Goal: Information Seeking & Learning: Find specific fact

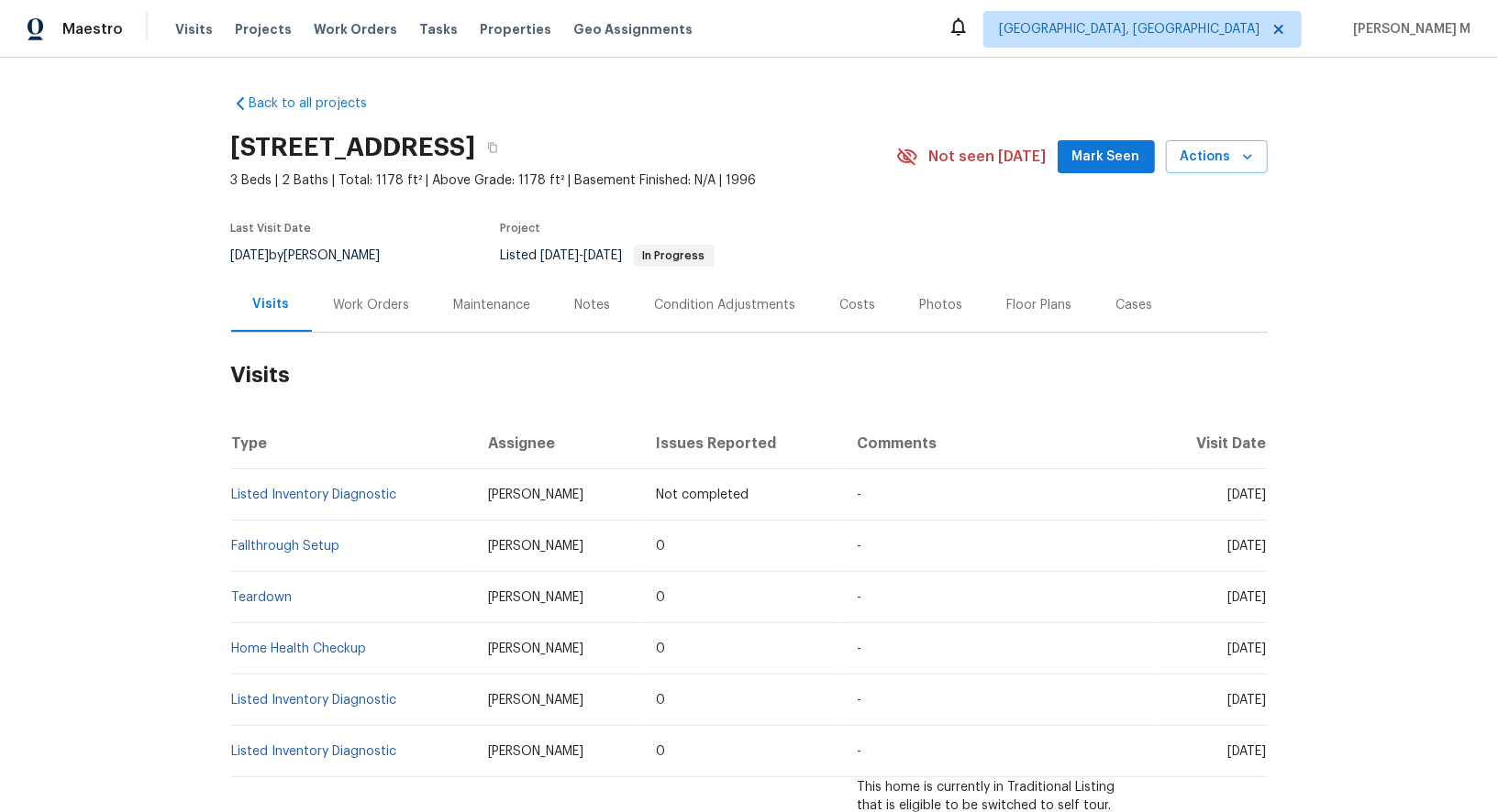
click at [335, 311] on div "Work Orders" at bounding box center [372, 305] width 120 height 54
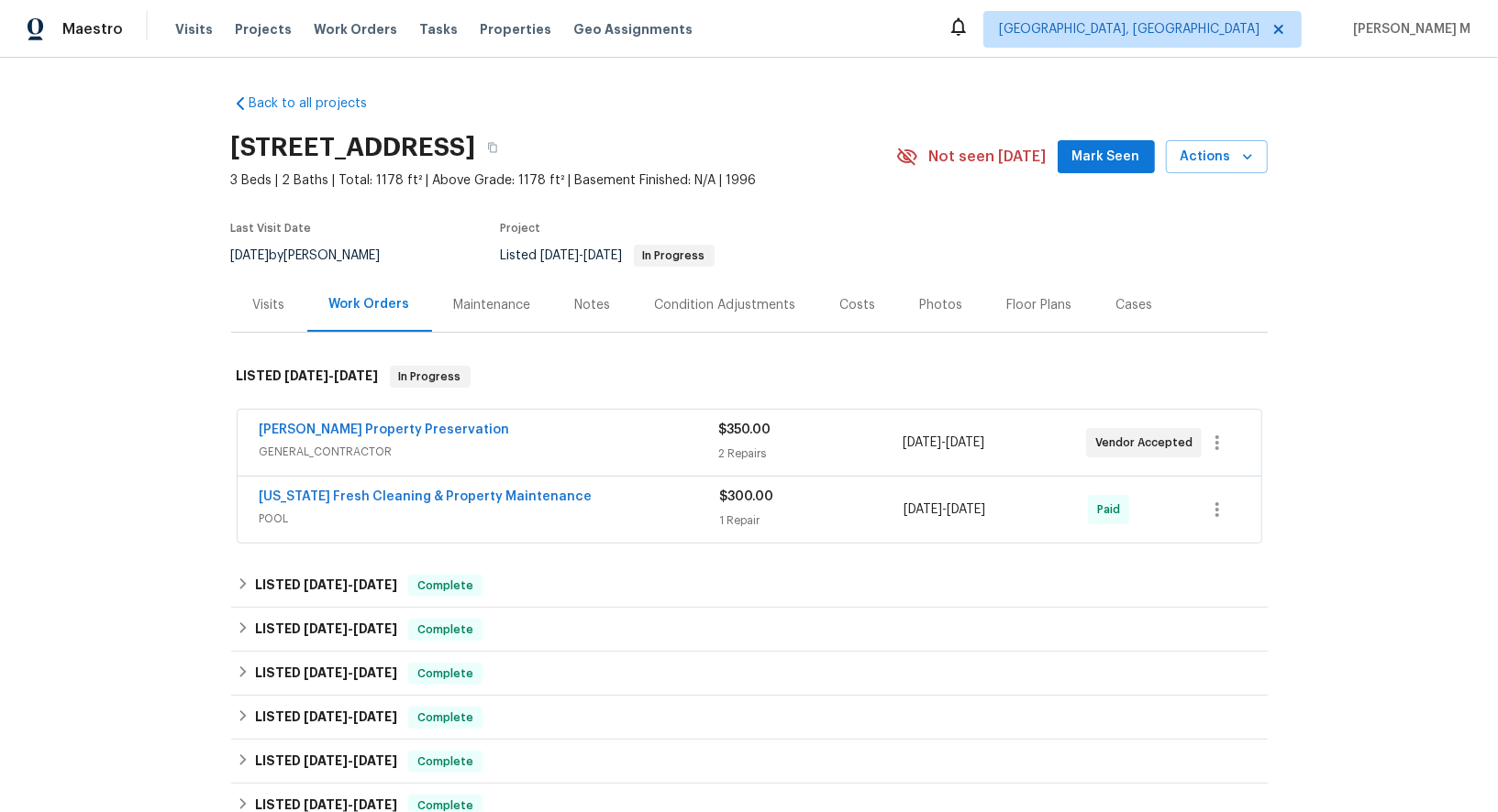
click at [366, 444] on span "GENERAL_CONTRACTOR" at bounding box center [490, 452] width 460 height 19
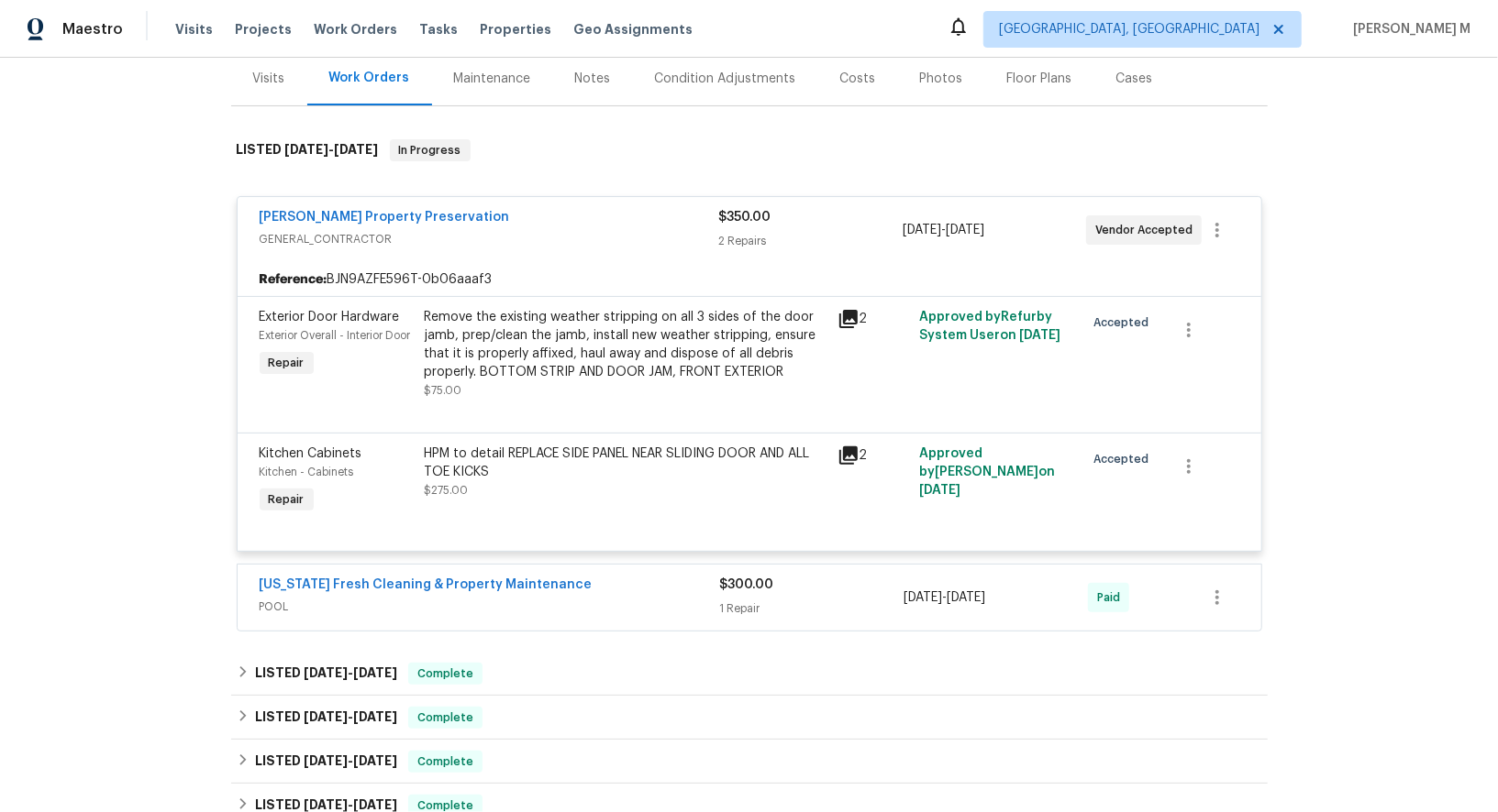
scroll to position [243, 0]
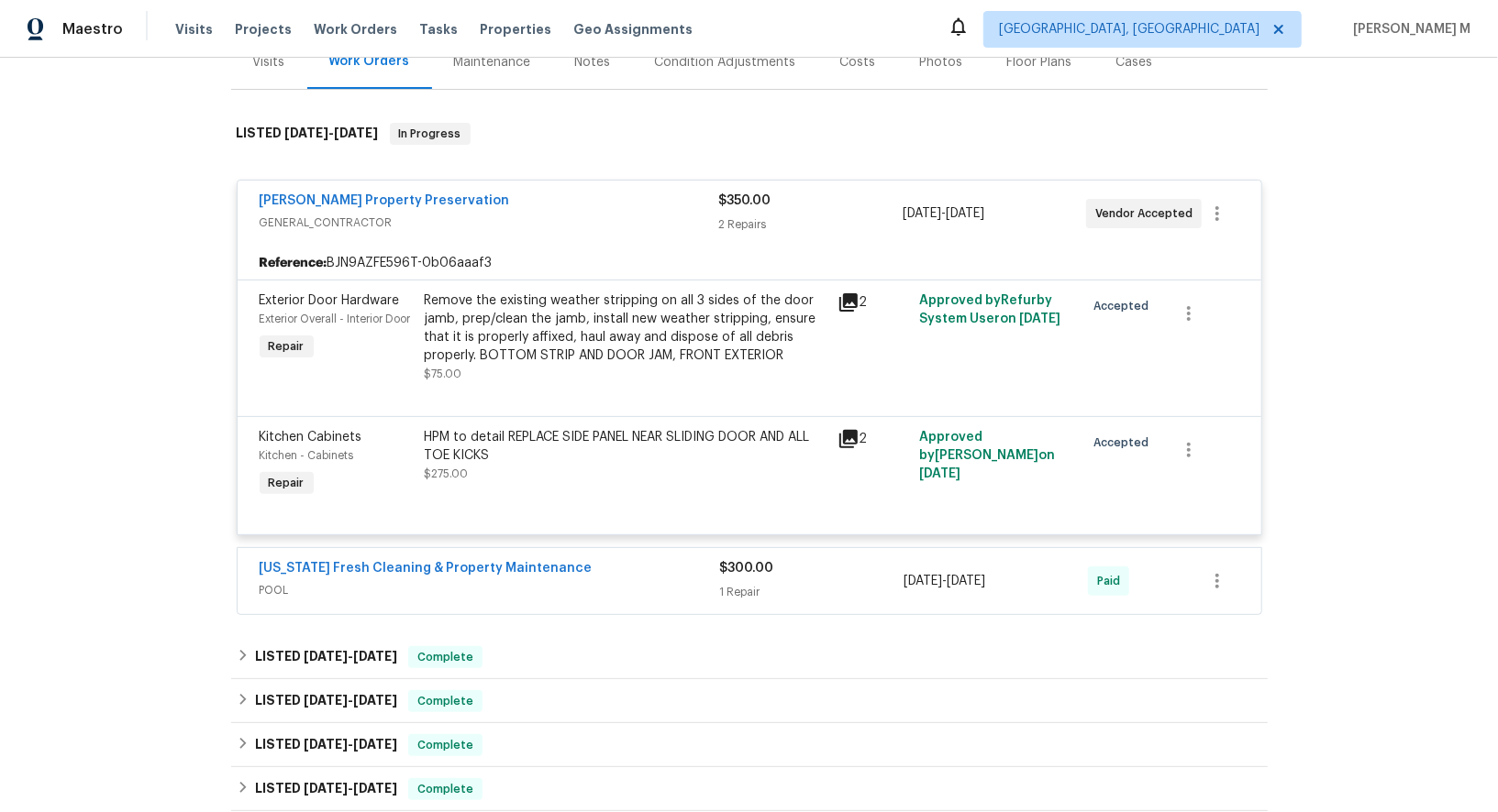
click at [274, 581] on span "POOL" at bounding box center [490, 591] width 461 height 19
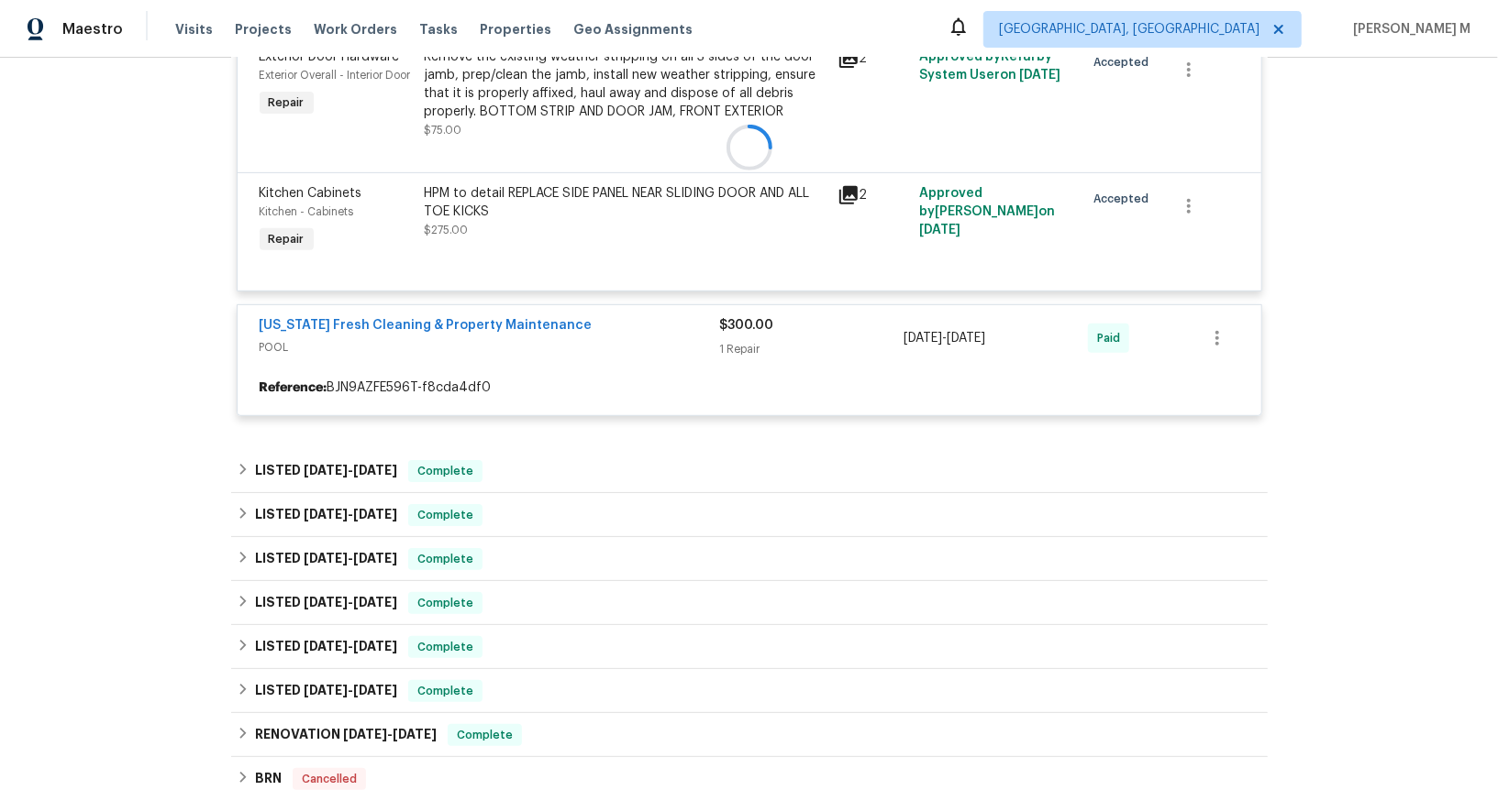
scroll to position [523, 0]
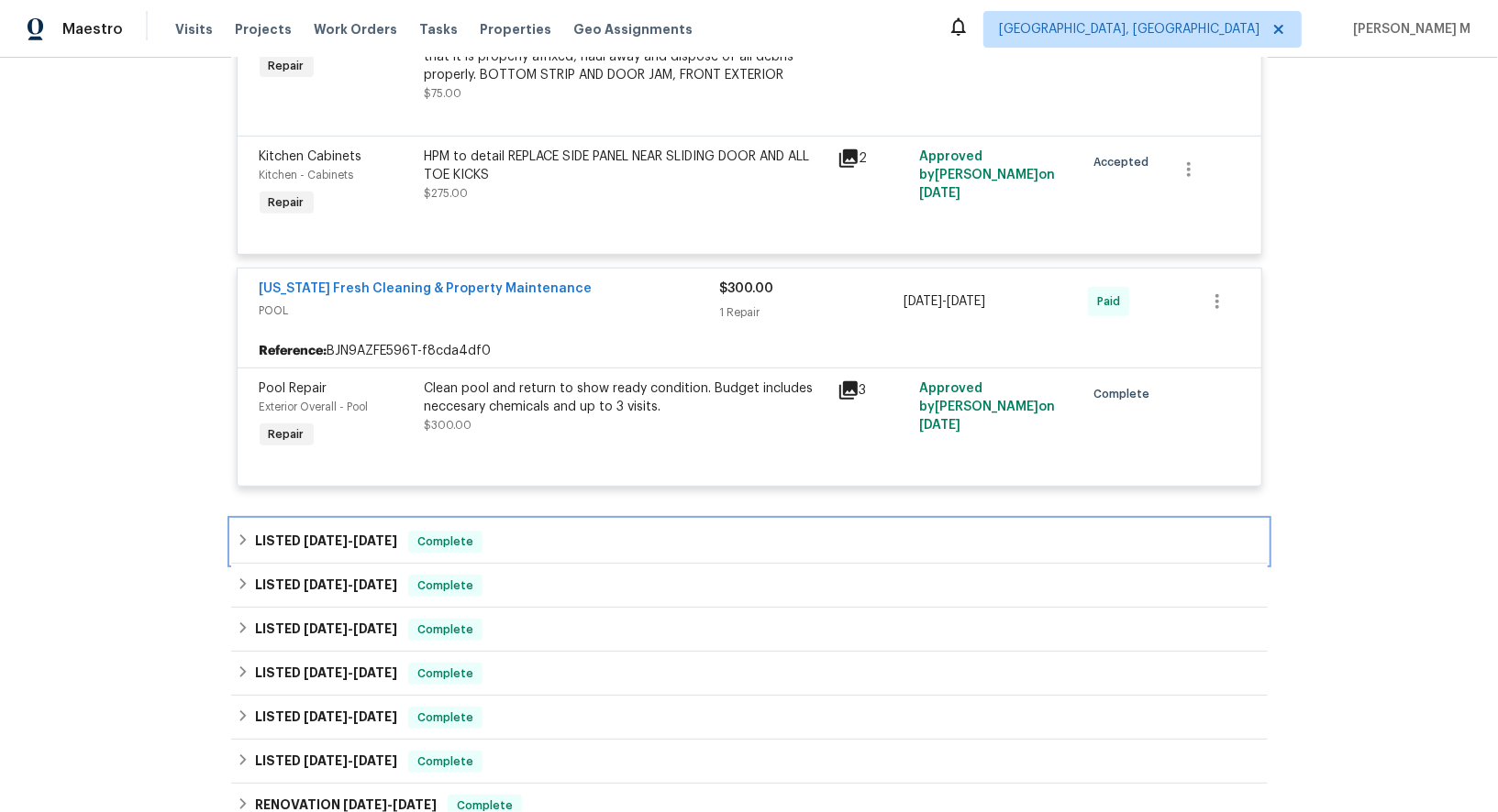
click at [354, 531] on h6 "LISTED [DATE] - [DATE]" at bounding box center [326, 541] width 143 height 22
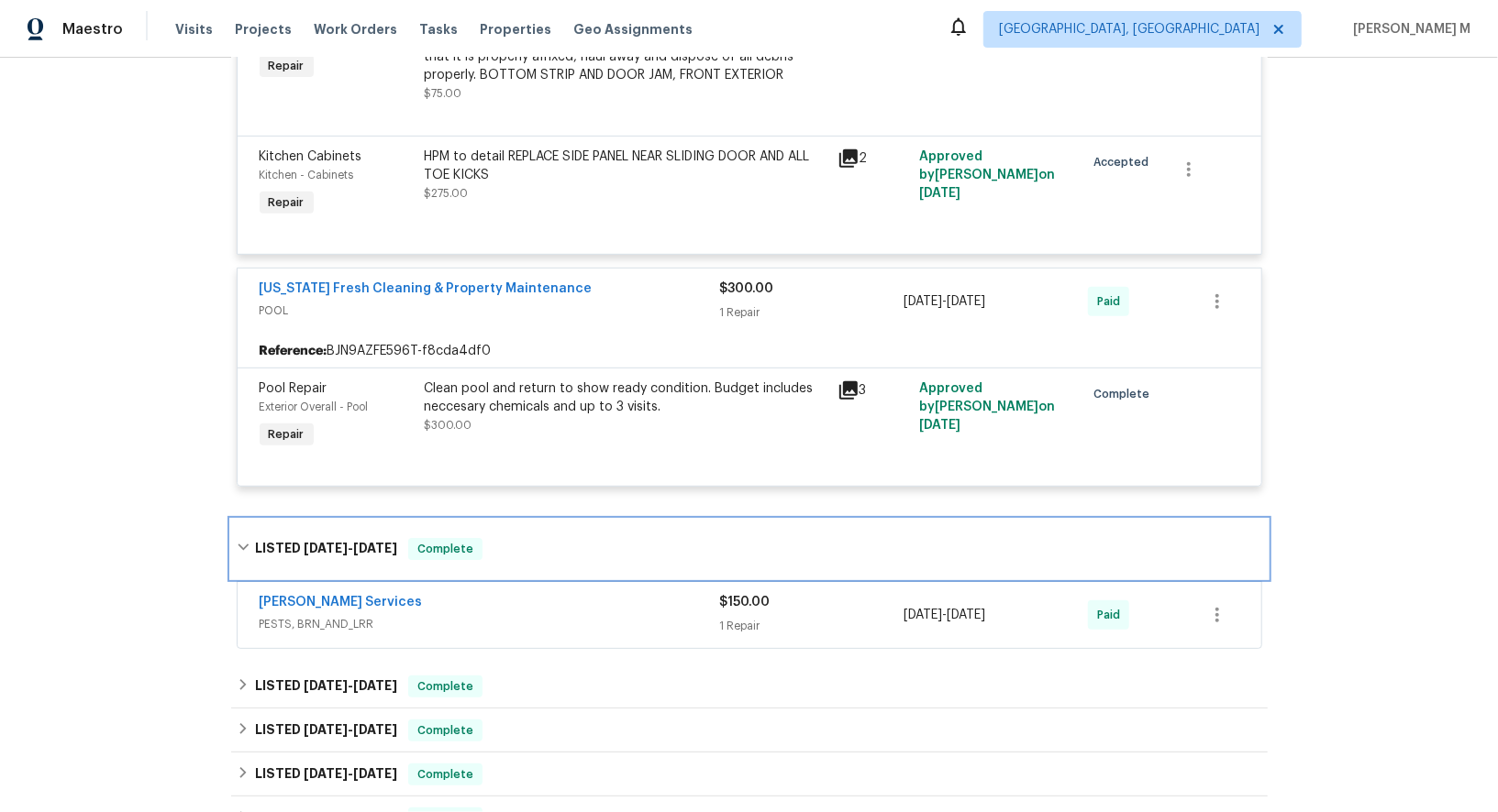
scroll to position [709, 0]
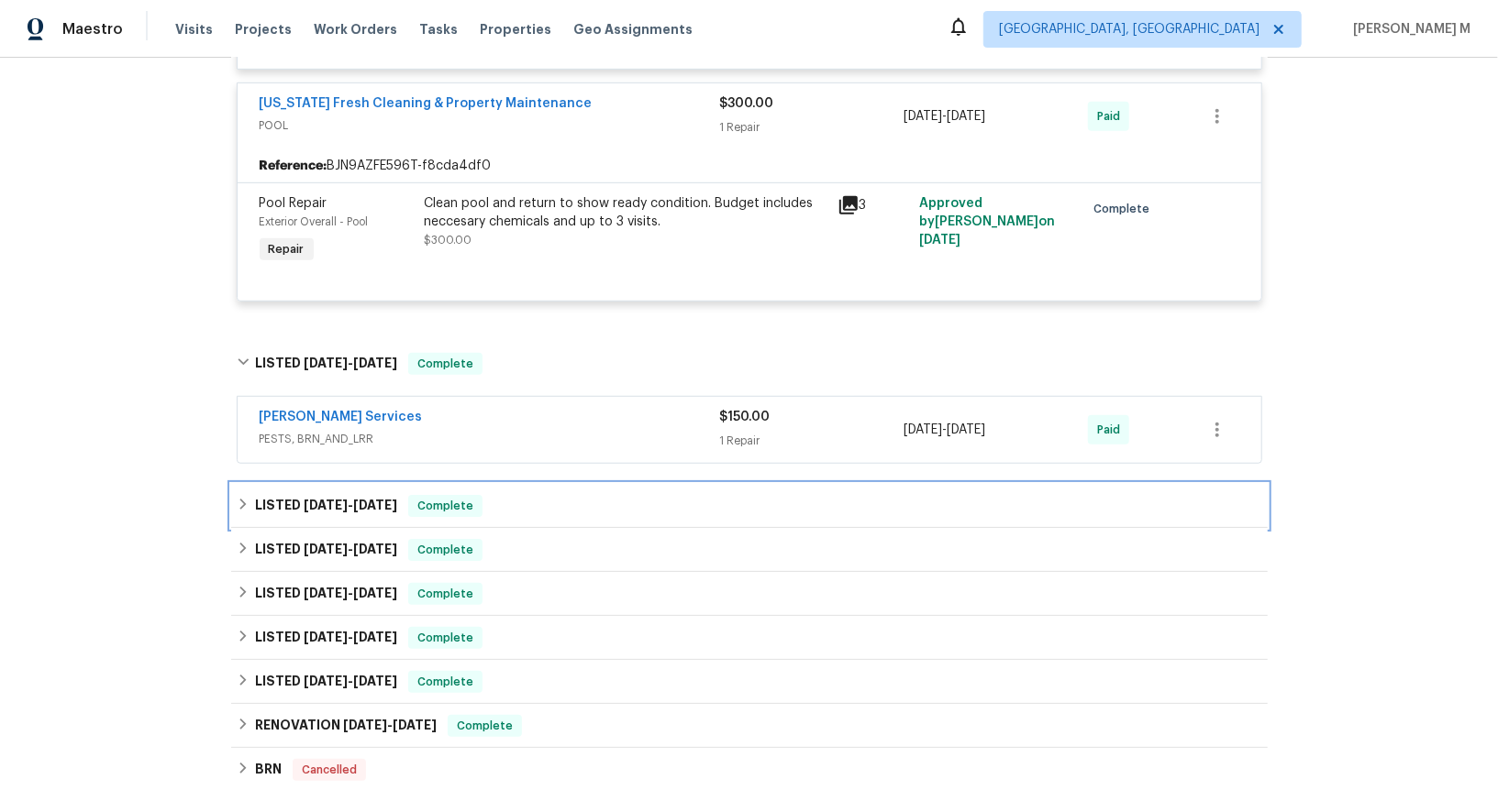
click at [310, 491] on div "LISTED [DATE] - [DATE] Complete" at bounding box center [749, 505] width 1036 height 44
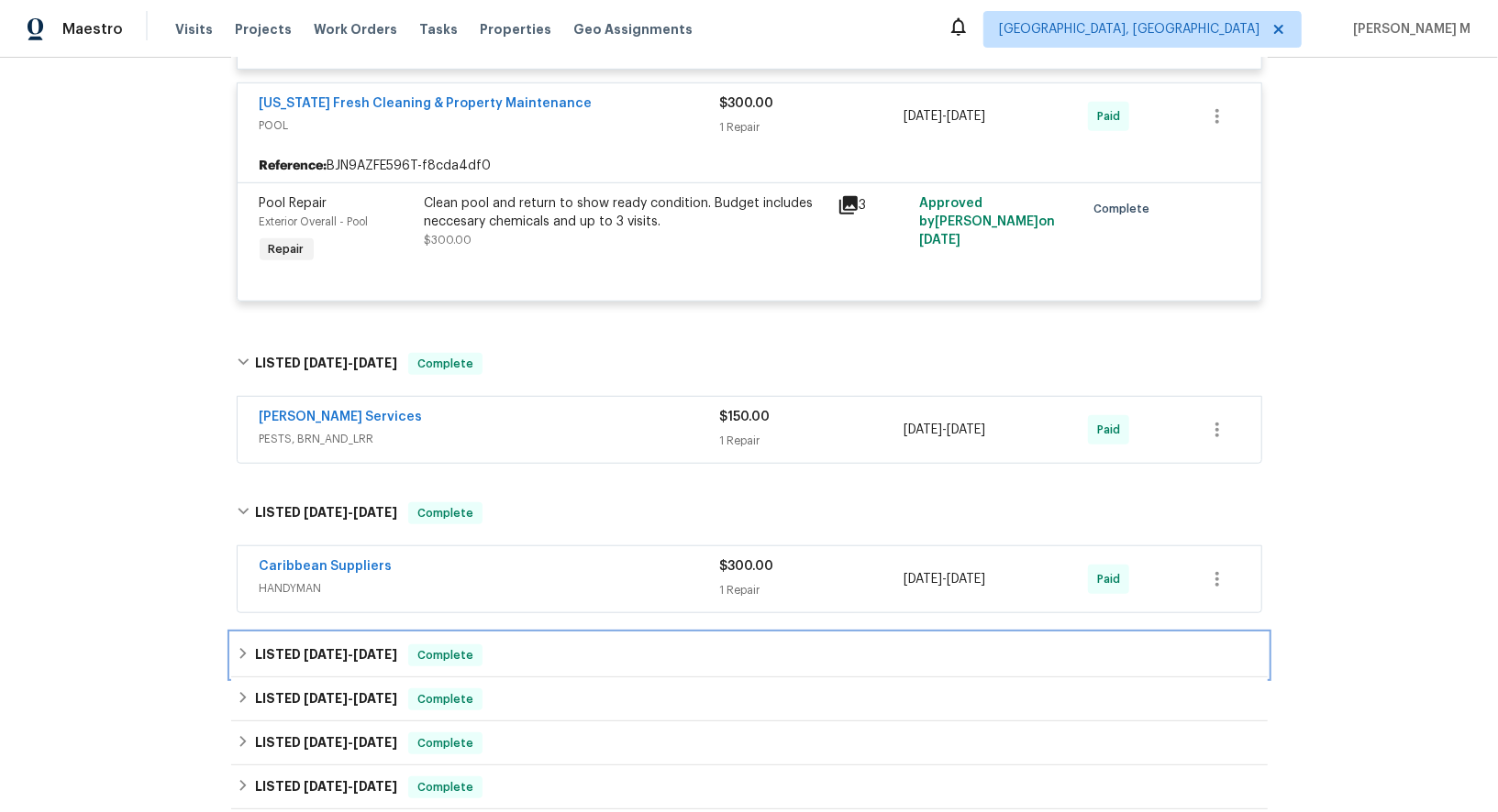
click at [299, 634] on div "LISTED [DATE] - [DATE] Complete" at bounding box center [749, 655] width 1036 height 44
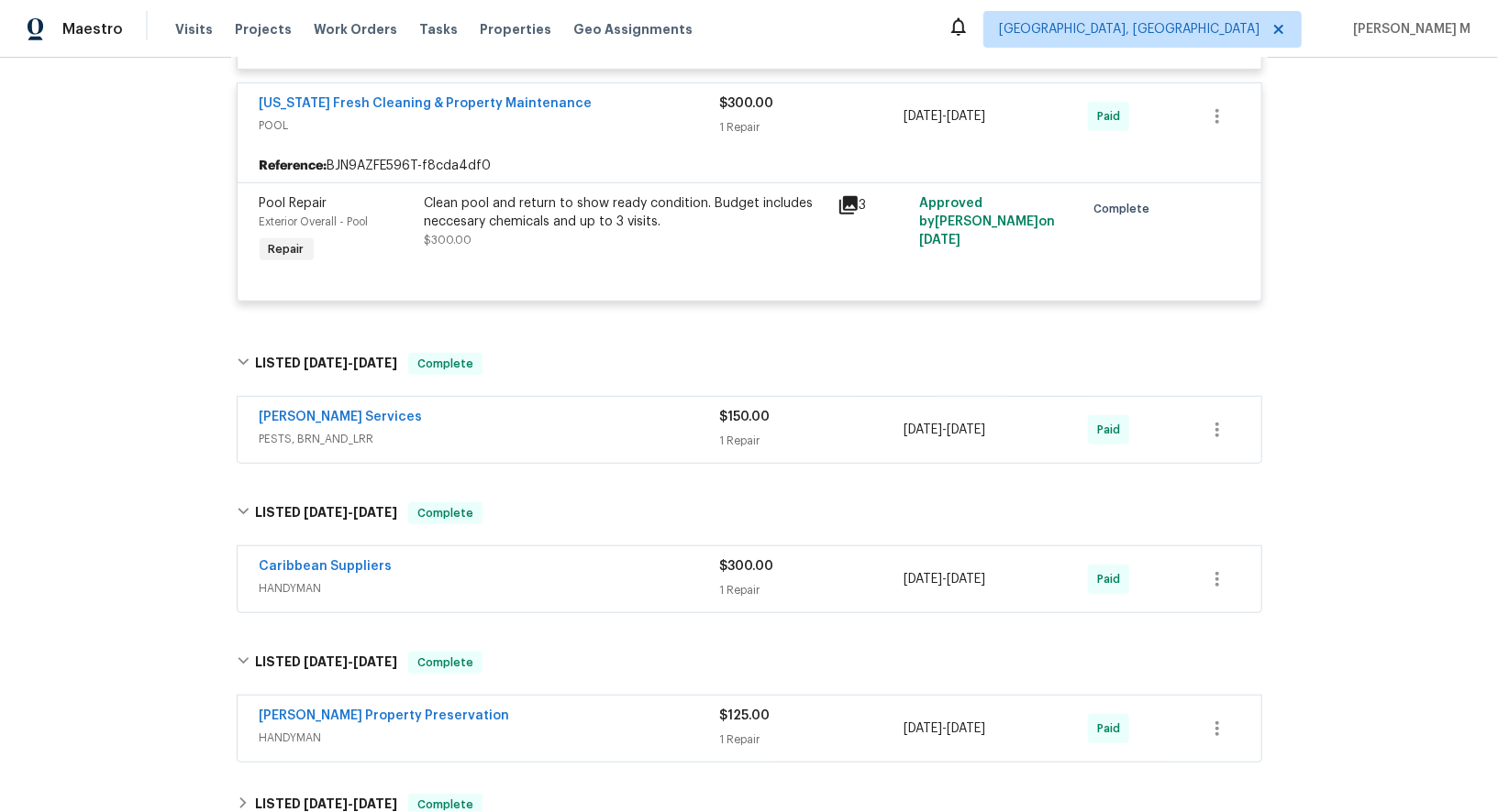
click at [299, 579] on span "HANDYMAN" at bounding box center [490, 589] width 461 height 19
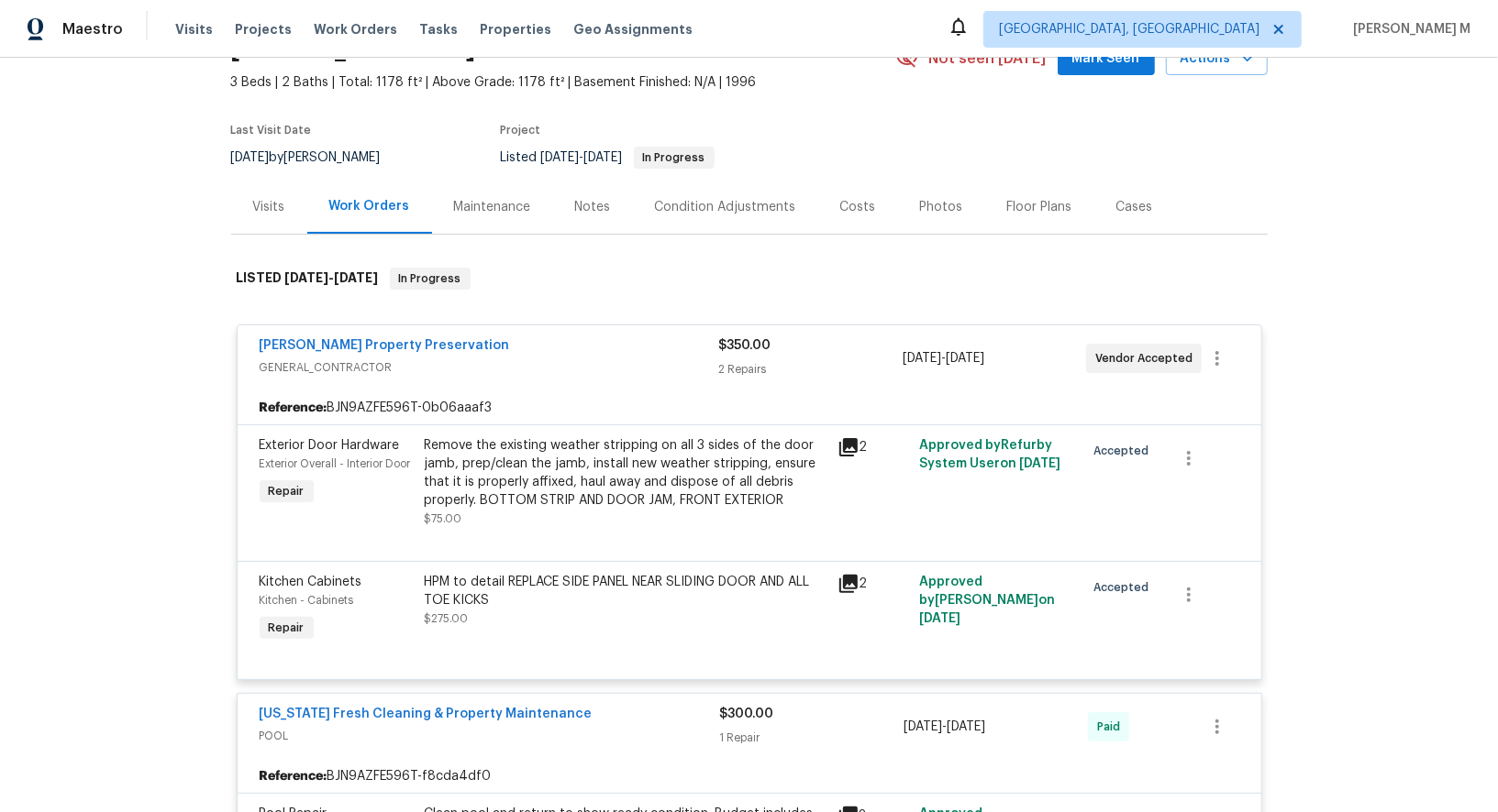
scroll to position [0, 0]
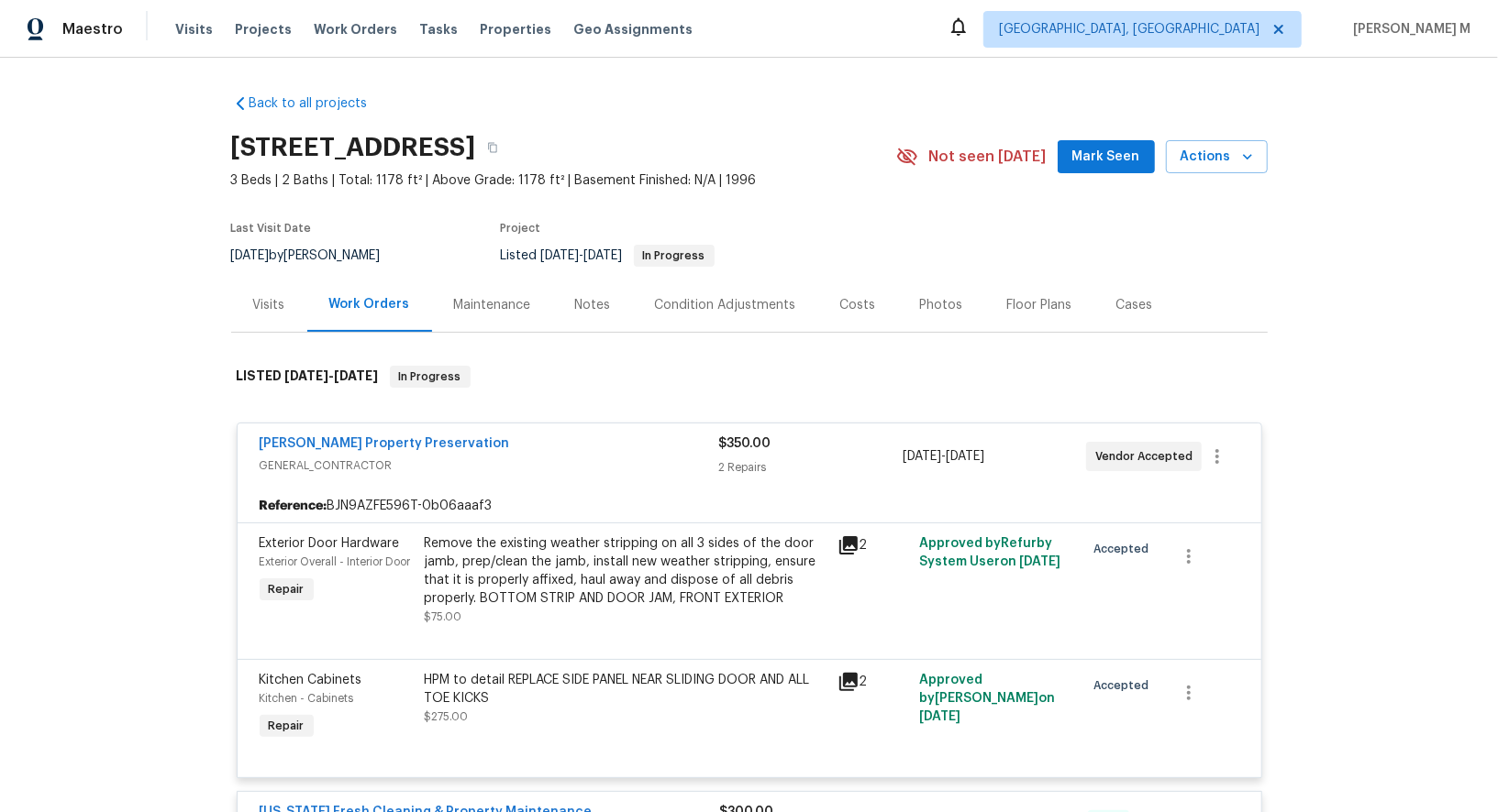
click at [500, 281] on div "Maintenance" at bounding box center [492, 305] width 121 height 54
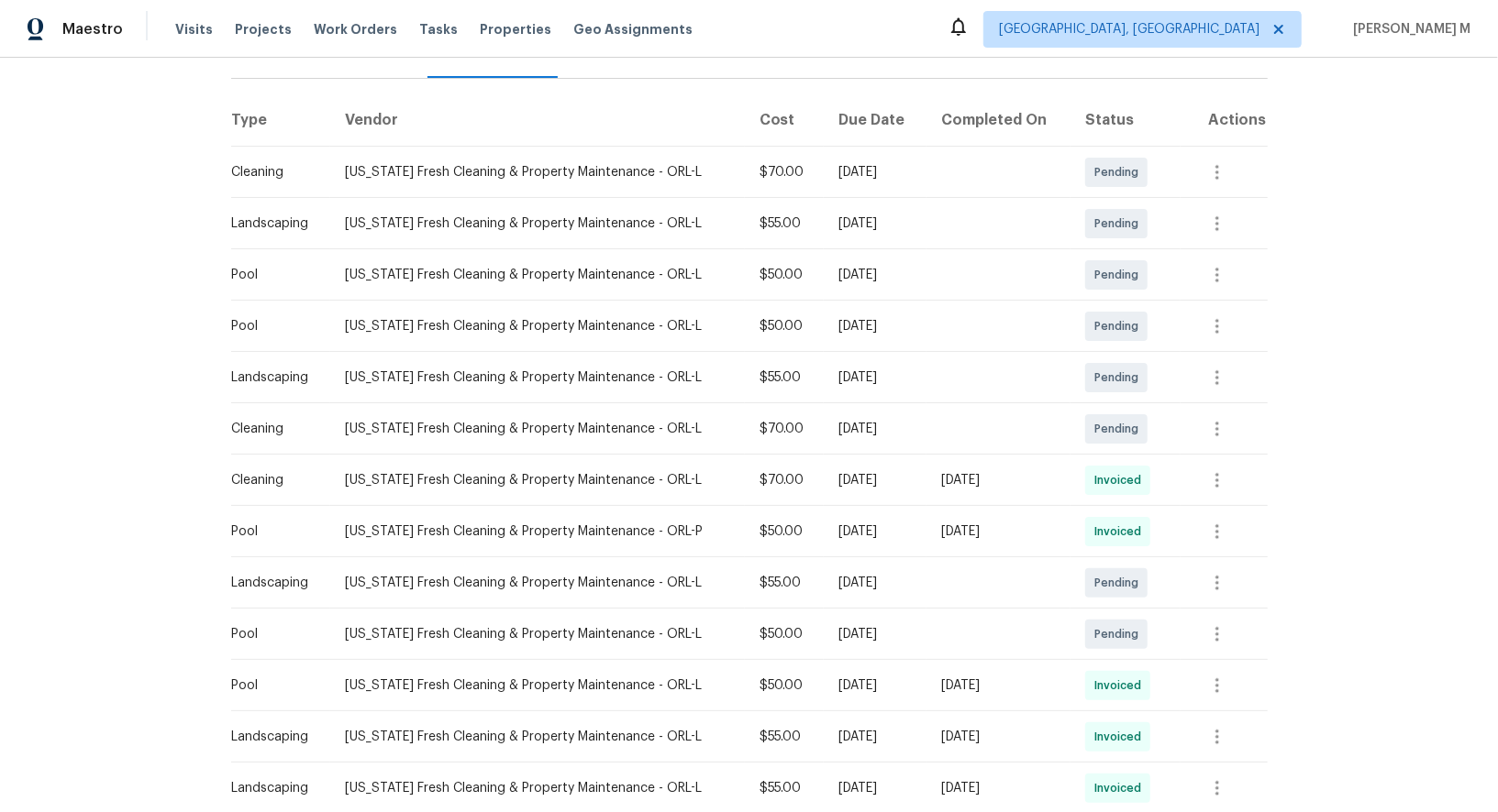
scroll to position [262, 0]
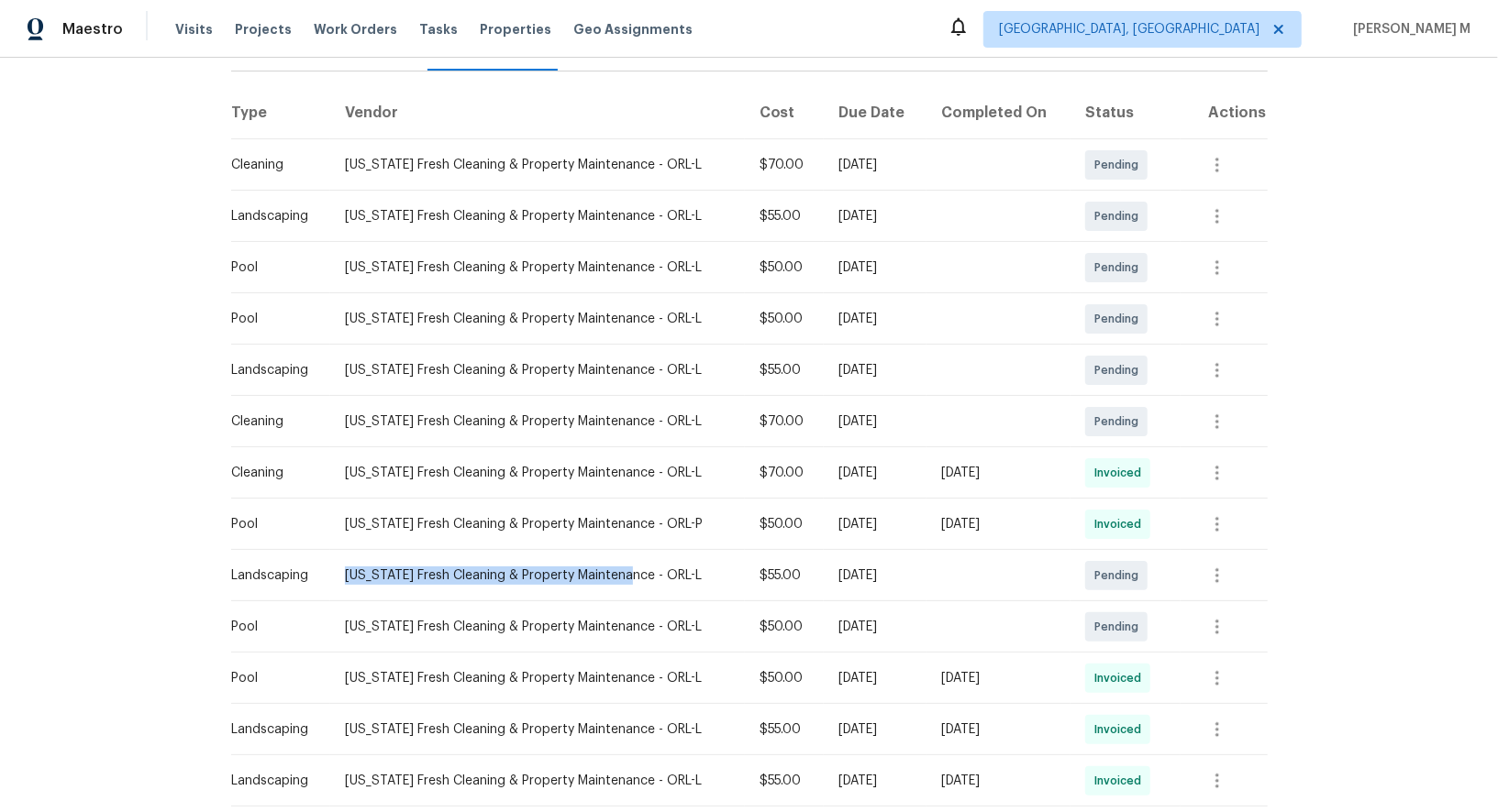
drag, startPoint x: 340, startPoint y: 567, endPoint x: 623, endPoint y: 555, distance: 283.3
click at [623, 555] on td "[US_STATE] Fresh Cleaning & Property Maintenance - ORL-L" at bounding box center [537, 576] width 415 height 52
drag, startPoint x: 626, startPoint y: 568, endPoint x: 346, endPoint y: 552, distance: 280.5
click at [346, 552] on td "[US_STATE] Fresh Cleaning & Property Maintenance - ORL-L" at bounding box center [537, 576] width 415 height 52
copy div "[US_STATE] Fresh Cleaning & Property Maintenance"
